Goal: Task Accomplishment & Management: Complete application form

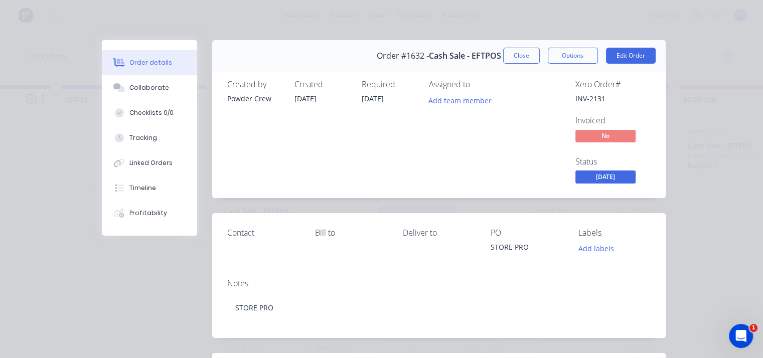
scroll to position [286, 0]
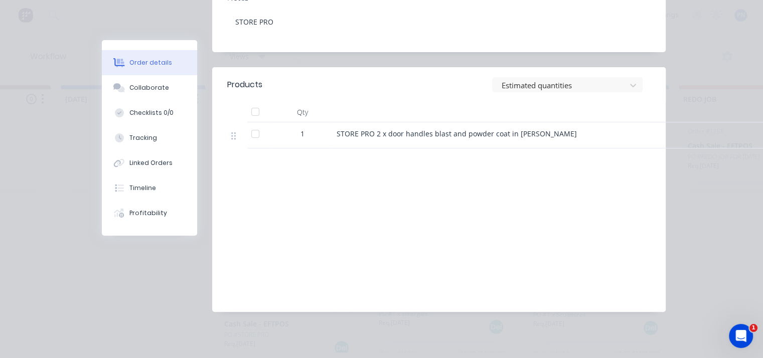
click at [678, 112] on div at bounding box center [533, 112] width 401 height 20
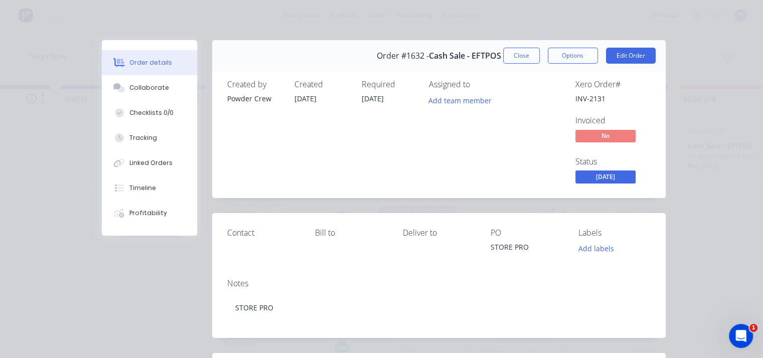
scroll to position [0, 270]
click at [530, 60] on button "Close" at bounding box center [521, 56] width 37 height 16
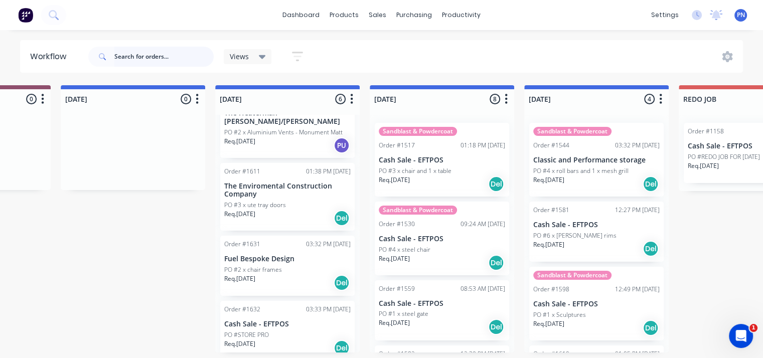
click at [178, 51] on input "text" at bounding box center [163, 57] width 99 height 20
type input "c"
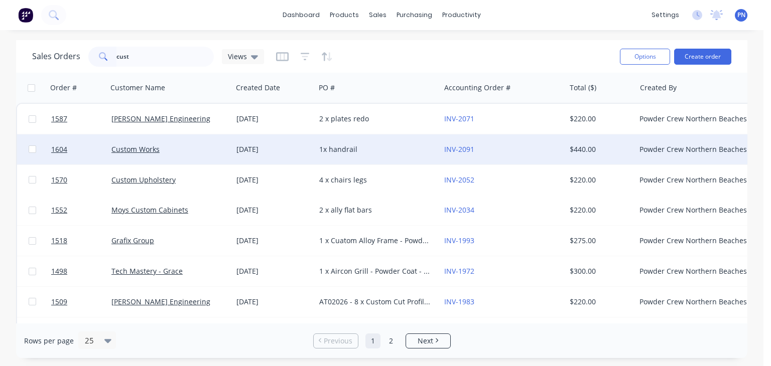
type input "cust"
click at [200, 145] on div "Custom Works" at bounding box center [166, 149] width 111 height 10
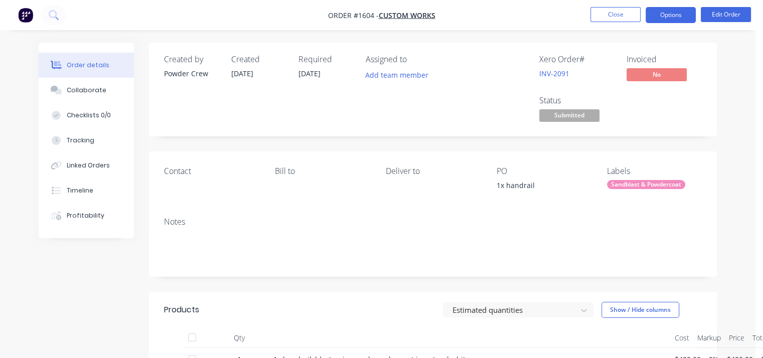
click at [674, 16] on button "Options" at bounding box center [671, 15] width 50 height 16
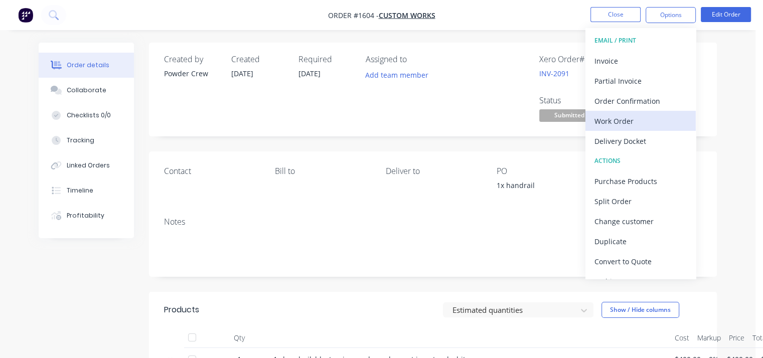
click at [635, 119] on div "Work Order" at bounding box center [641, 121] width 92 height 15
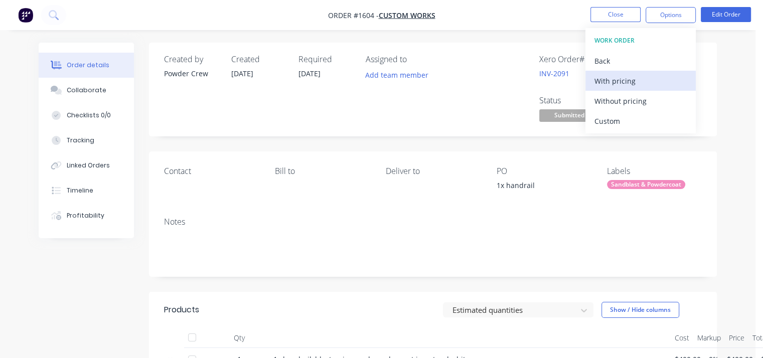
click at [624, 86] on div "With pricing" at bounding box center [641, 81] width 92 height 15
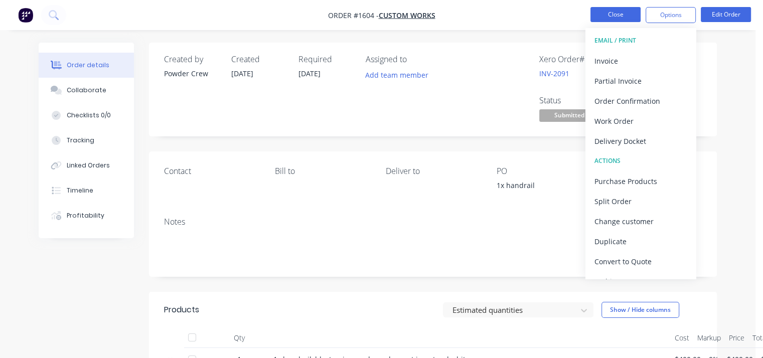
click at [605, 13] on button "Close" at bounding box center [615, 14] width 50 height 15
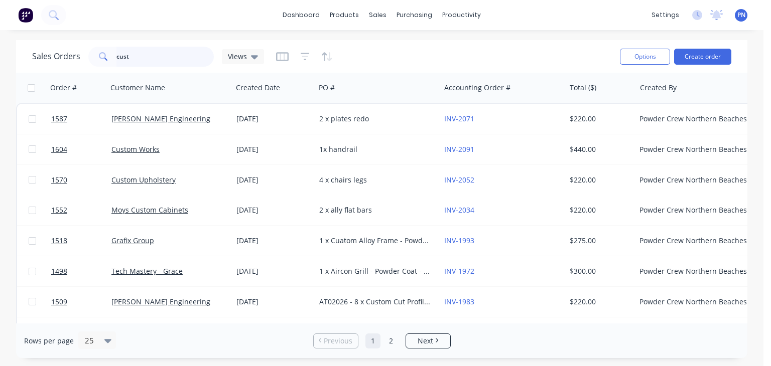
click at [151, 55] on input "cust" at bounding box center [165, 57] width 98 height 20
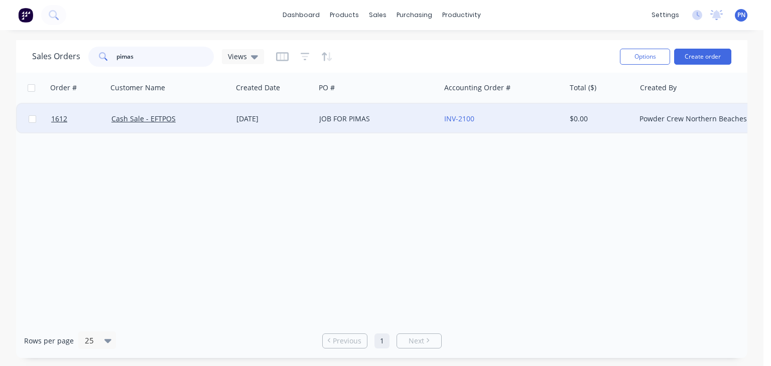
type input "pimas"
click at [194, 117] on div "Cash Sale - EFTPOS" at bounding box center [166, 119] width 111 height 10
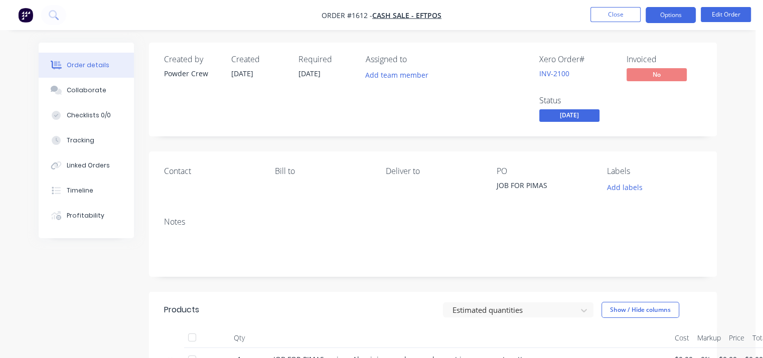
click at [666, 18] on button "Options" at bounding box center [671, 15] width 50 height 16
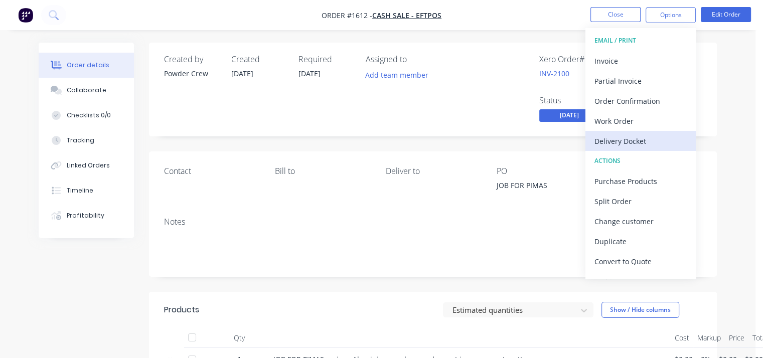
click at [638, 139] on div "Delivery Docket" at bounding box center [641, 141] width 92 height 15
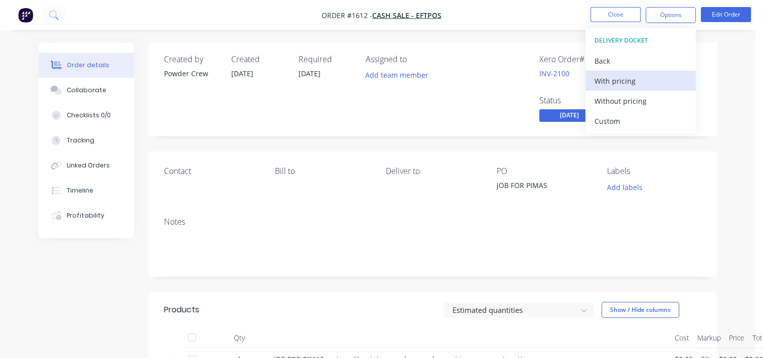
click at [610, 81] on div "With pricing" at bounding box center [641, 81] width 92 height 15
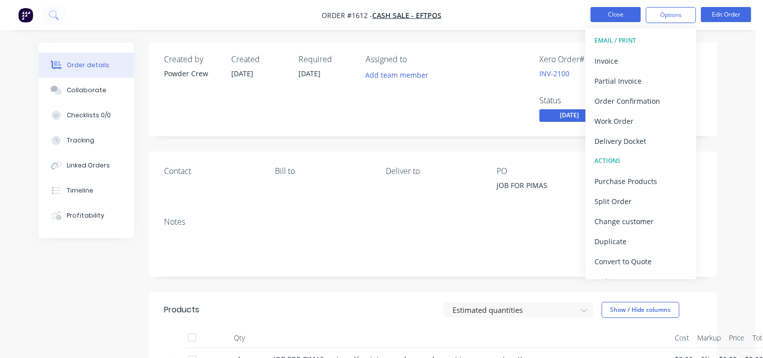
click at [599, 20] on button "Close" at bounding box center [615, 14] width 50 height 15
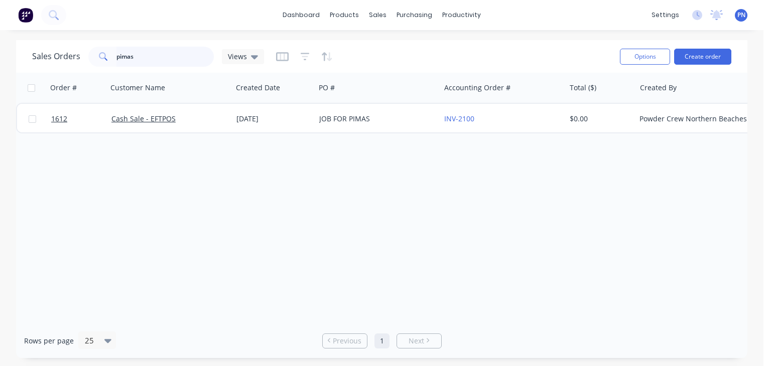
drag, startPoint x: 192, startPoint y: 58, endPoint x: 0, endPoint y: 33, distance: 193.3
click at [0, 33] on div "dashboard products sales purchasing productivity dashboard products Product Cat…" at bounding box center [381, 183] width 763 height 366
click at [702, 53] on button "Create order" at bounding box center [702, 57] width 57 height 16
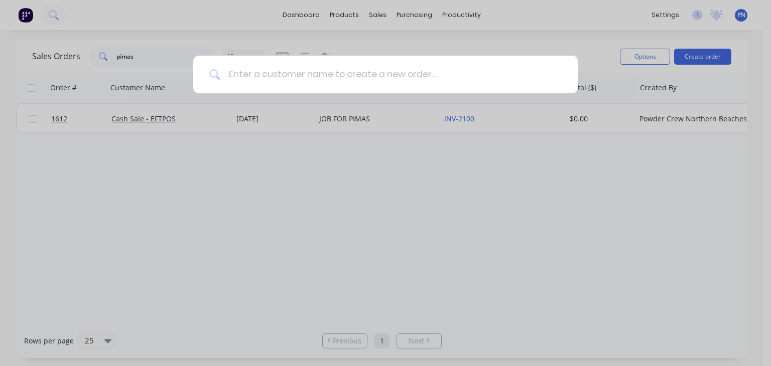
click at [307, 79] on input at bounding box center [390, 75] width 341 height 38
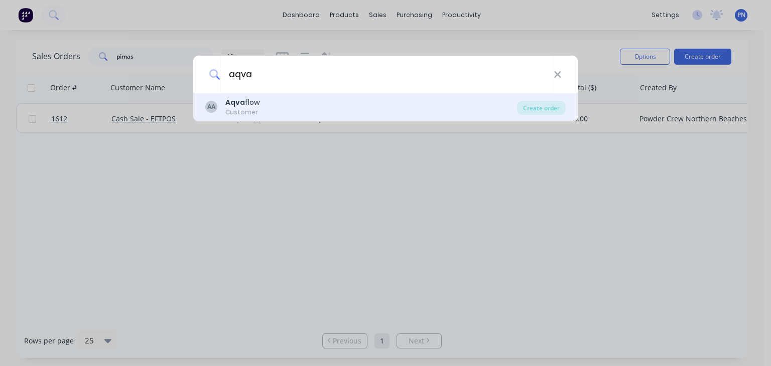
type input "aqva"
click at [246, 105] on div "Aqva flow" at bounding box center [242, 102] width 35 height 11
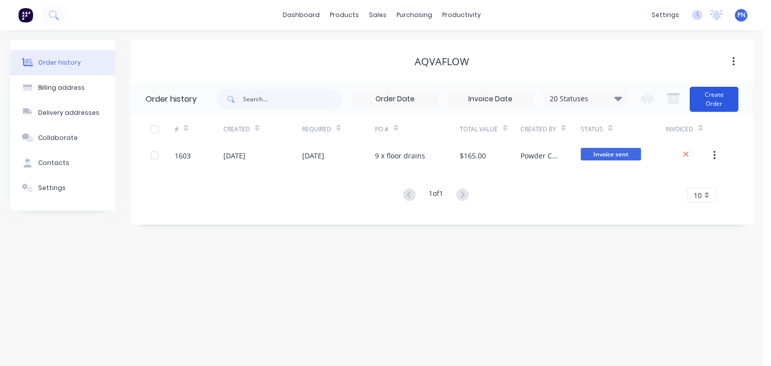
click at [704, 101] on button "Create Order" at bounding box center [713, 99] width 49 height 25
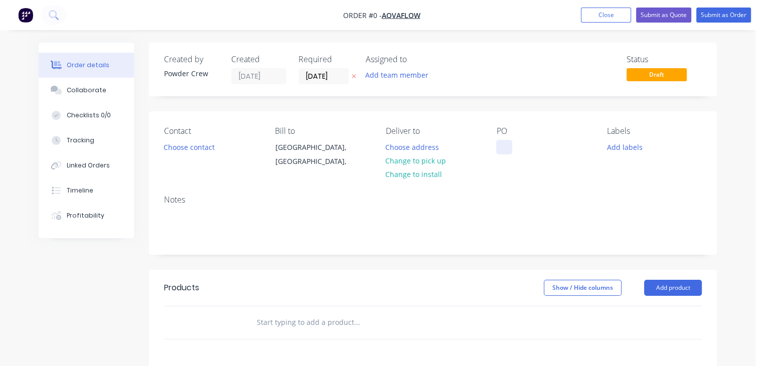
click at [507, 145] on div at bounding box center [504, 147] width 16 height 15
drag, startPoint x: 550, startPoint y: 165, endPoint x: 502, endPoint y: 147, distance: 51.3
click at [502, 147] on div "PO 2 x strip drains and 2 x floor drains" at bounding box center [543, 149] width 95 height 46
drag, startPoint x: 546, startPoint y: 159, endPoint x: 499, endPoint y: 143, distance: 49.2
click at [499, 143] on div "2 x strip drains and 2 x floor drains" at bounding box center [543, 152] width 95 height 25
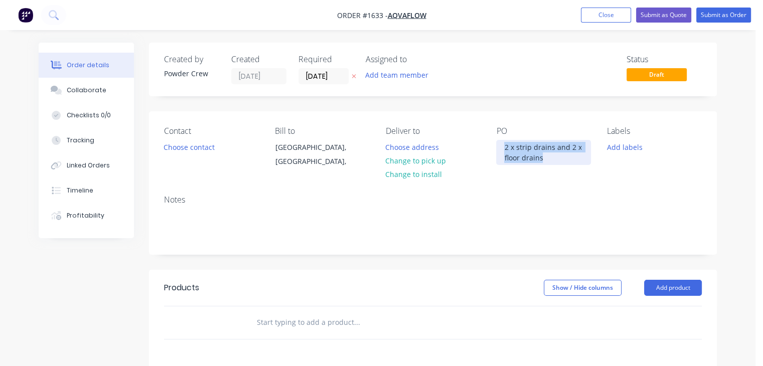
copy div "2 x strip drains and 2 x floor drains"
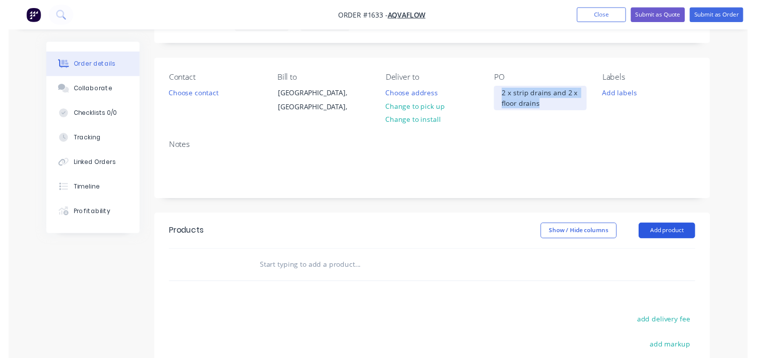
scroll to position [100, 0]
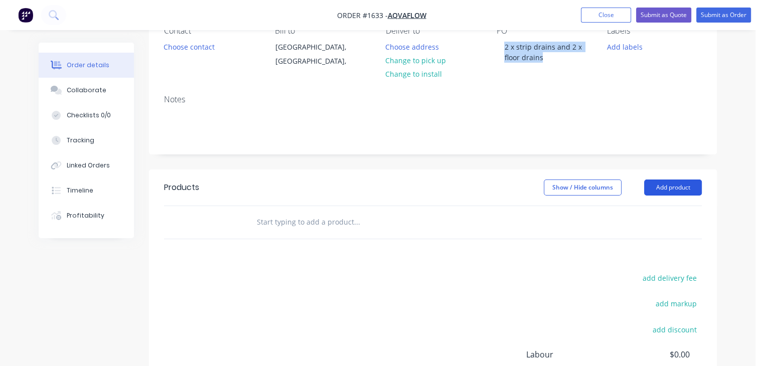
click at [656, 192] on button "Add product" at bounding box center [673, 188] width 58 height 16
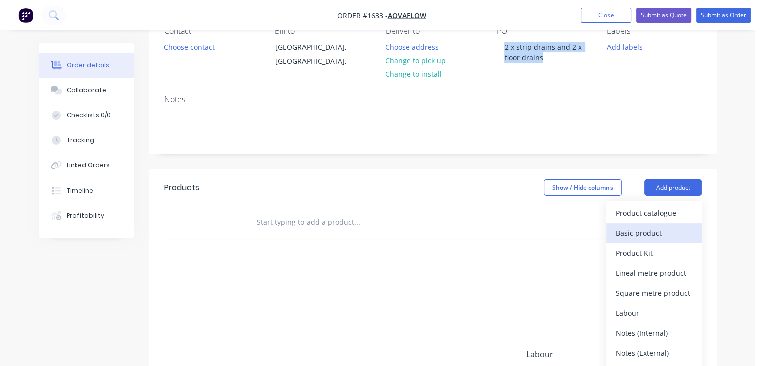
click at [654, 235] on div "Basic product" at bounding box center [654, 233] width 77 height 15
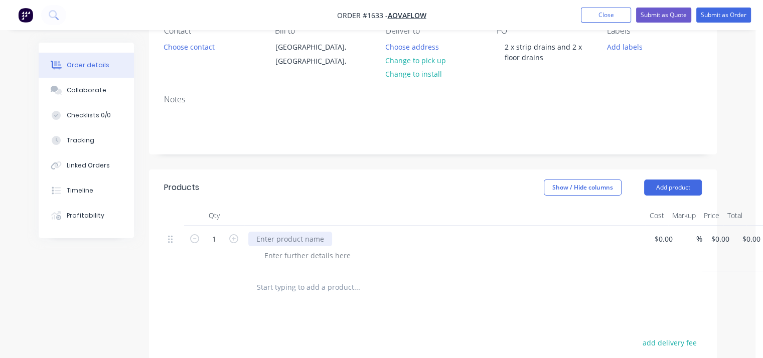
click at [300, 245] on div at bounding box center [290, 239] width 84 height 15
paste div
click at [664, 233] on div "$0.00" at bounding box center [665, 239] width 23 height 15
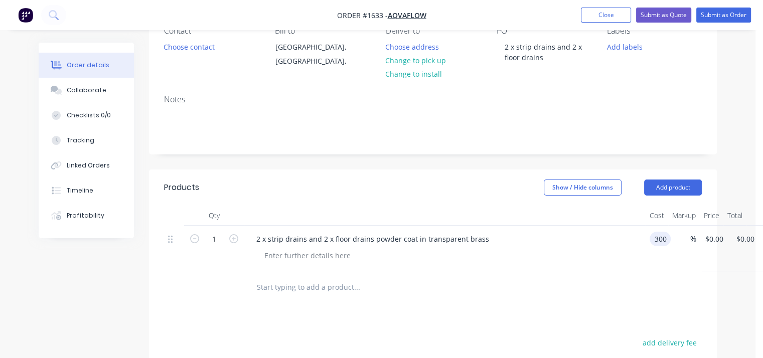
type input "$300.00"
drag, startPoint x: 675, startPoint y: 87, endPoint x: 693, endPoint y: 77, distance: 20.5
click at [676, 87] on div "Notes" at bounding box center [433, 120] width 568 height 67
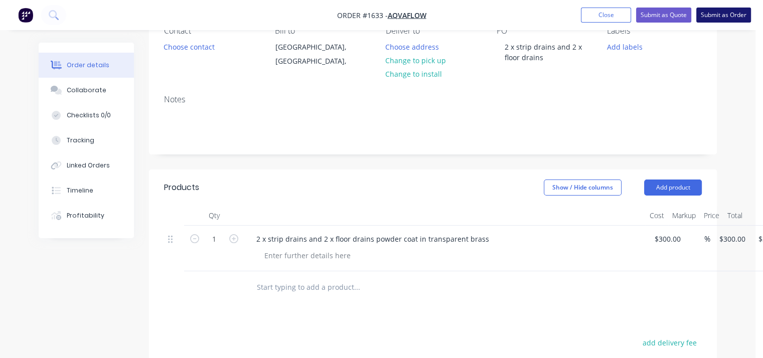
click at [726, 18] on button "Submit as Order" at bounding box center [723, 15] width 55 height 15
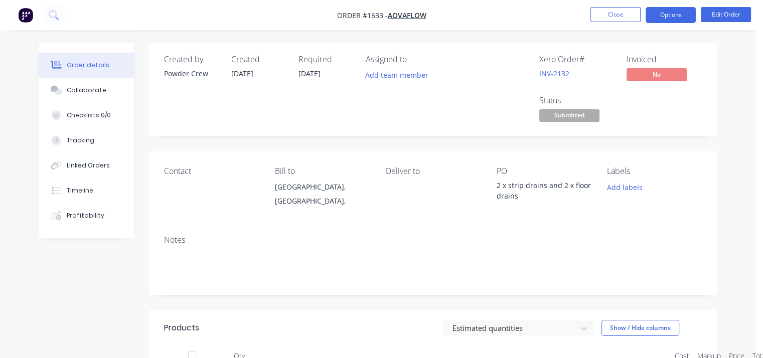
click at [668, 18] on button "Options" at bounding box center [671, 15] width 50 height 16
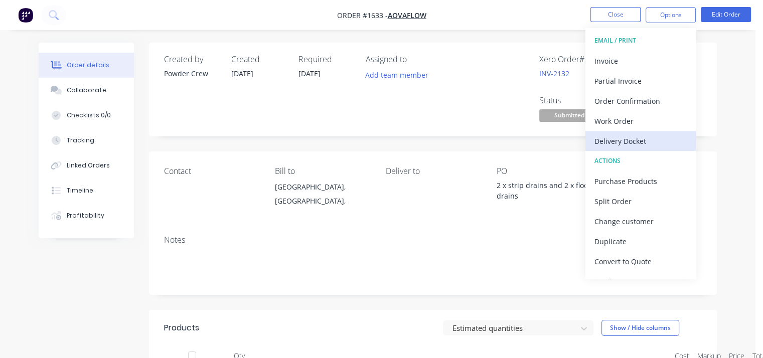
click at [648, 132] on button "Delivery Docket" at bounding box center [640, 141] width 110 height 20
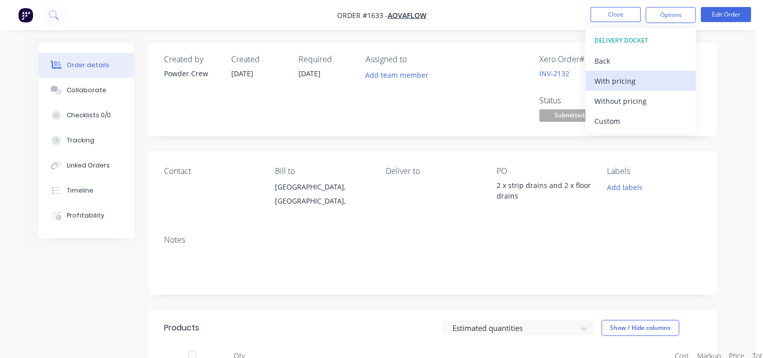
click at [637, 84] on div "With pricing" at bounding box center [641, 81] width 92 height 15
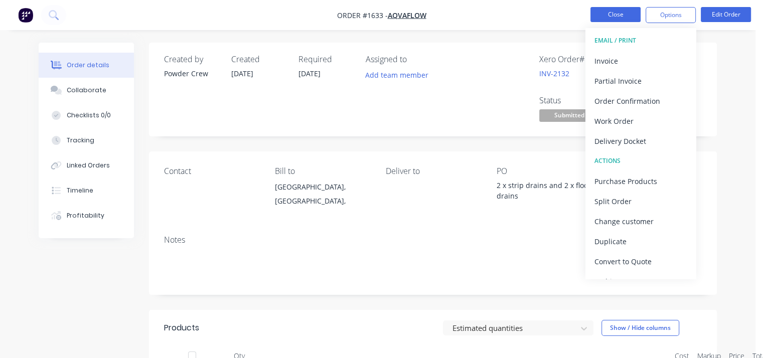
click at [623, 18] on button "Close" at bounding box center [615, 14] width 50 height 15
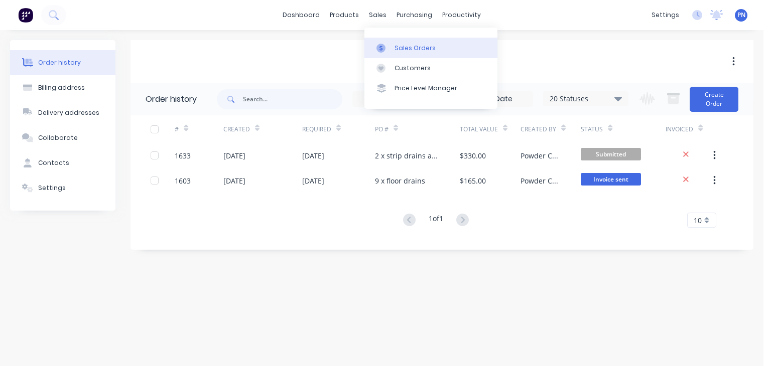
click at [392, 46] on link "Sales Orders" at bounding box center [430, 48] width 133 height 20
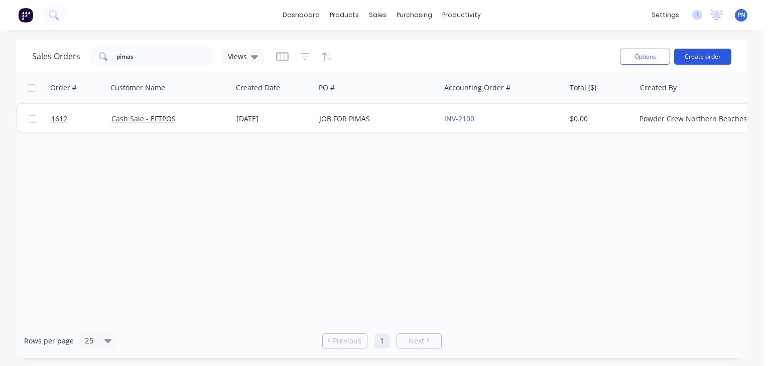
click at [695, 58] on button "Create order" at bounding box center [702, 57] width 57 height 16
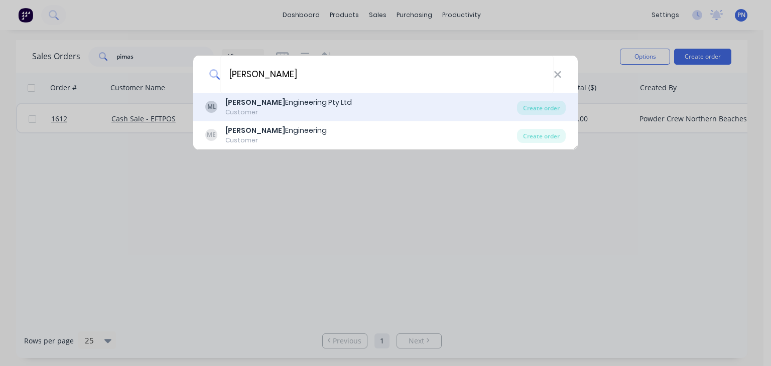
type input "[PERSON_NAME]"
click at [362, 110] on div "[PERSON_NAME] Engineering Pty Ltd Customer" at bounding box center [361, 107] width 312 height 20
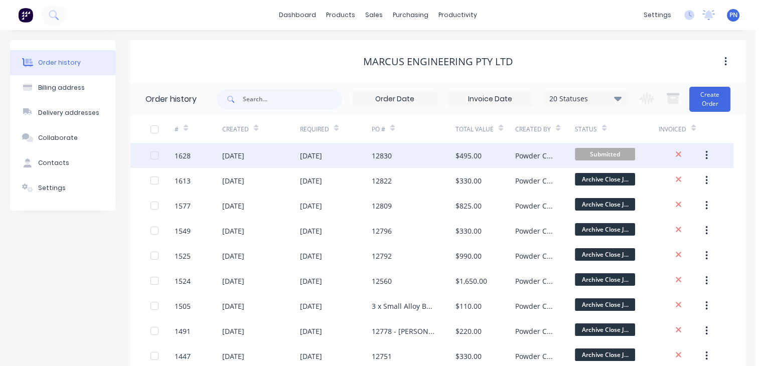
click at [423, 154] on div "12830" at bounding box center [414, 155] width 84 height 25
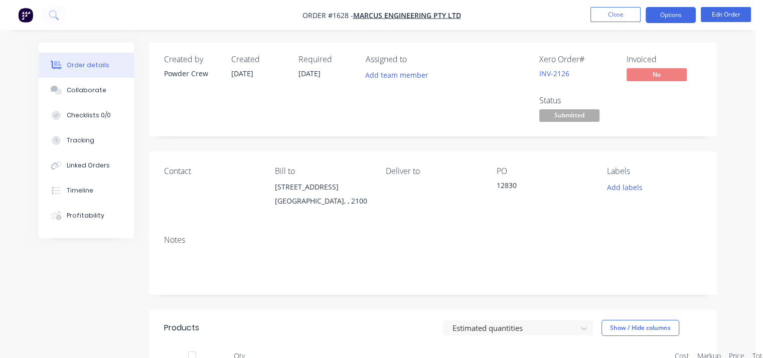
click at [663, 14] on button "Options" at bounding box center [671, 15] width 50 height 16
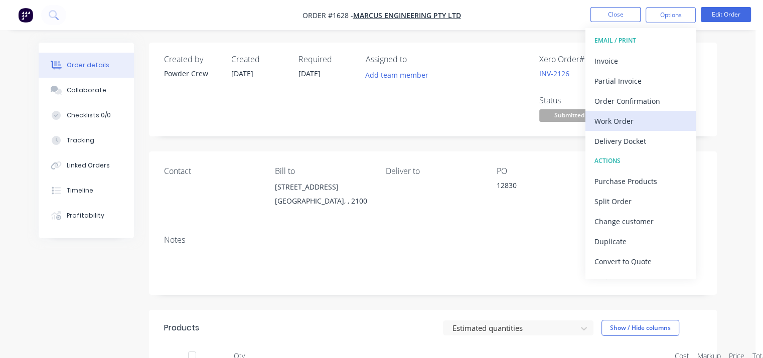
click at [634, 119] on div "Work Order" at bounding box center [641, 121] width 92 height 15
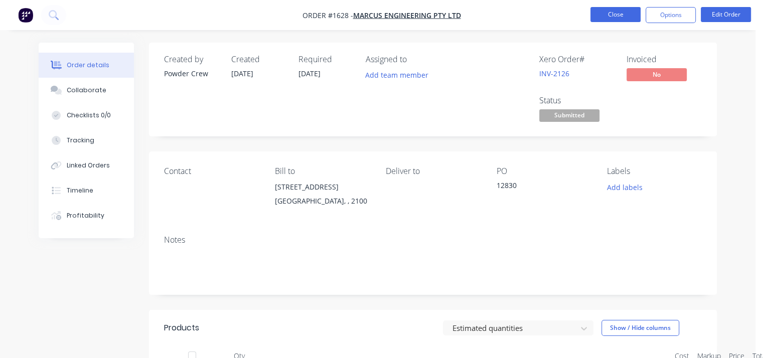
click at [610, 15] on button "Close" at bounding box center [615, 14] width 50 height 15
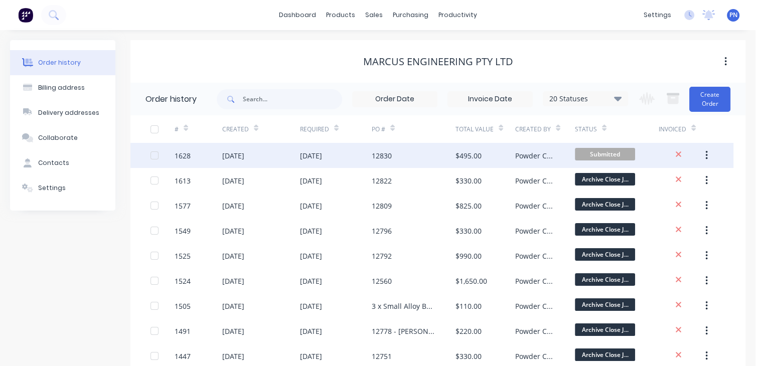
click at [436, 155] on div "12830" at bounding box center [414, 155] width 84 height 25
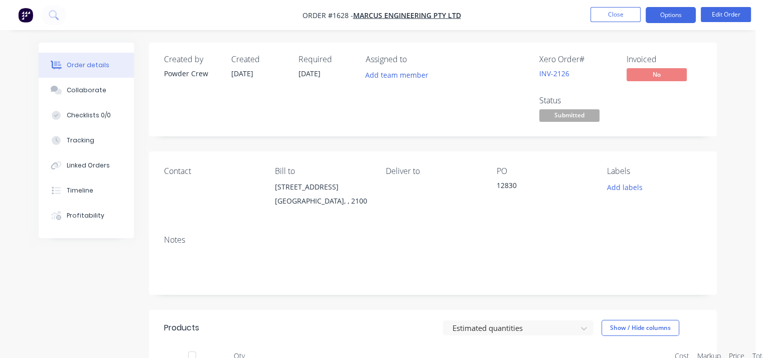
click at [672, 17] on button "Options" at bounding box center [671, 15] width 50 height 16
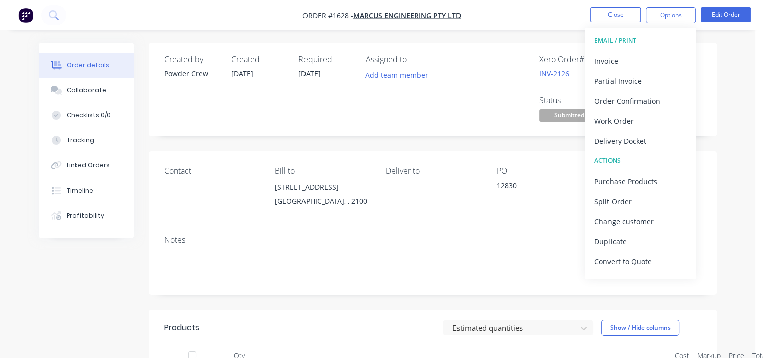
click at [646, 137] on div "Delivery Docket" at bounding box center [641, 141] width 92 height 15
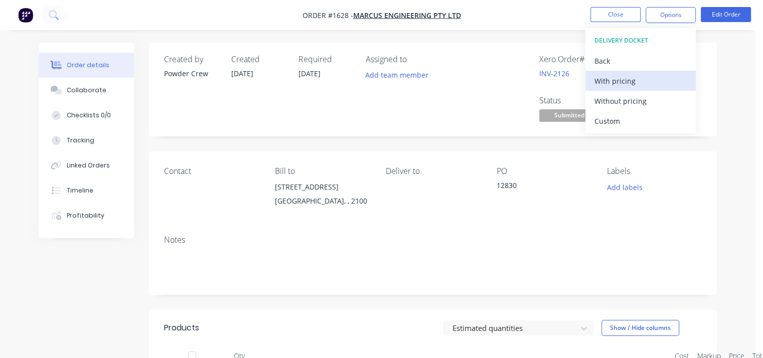
click at [618, 83] on div "With pricing" at bounding box center [641, 81] width 92 height 15
